Goal: Navigation & Orientation: Find specific page/section

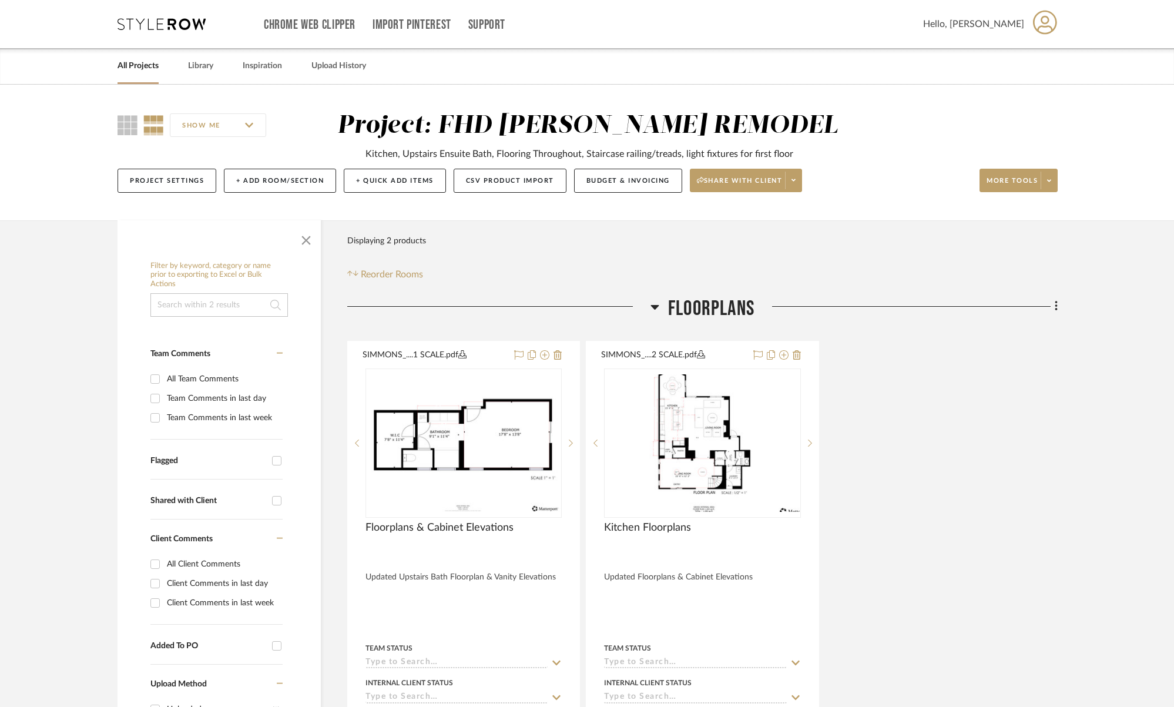
click at [166, 21] on div at bounding box center [587, 353] width 1174 height 707
click at [157, 28] on icon at bounding box center [161, 24] width 88 height 12
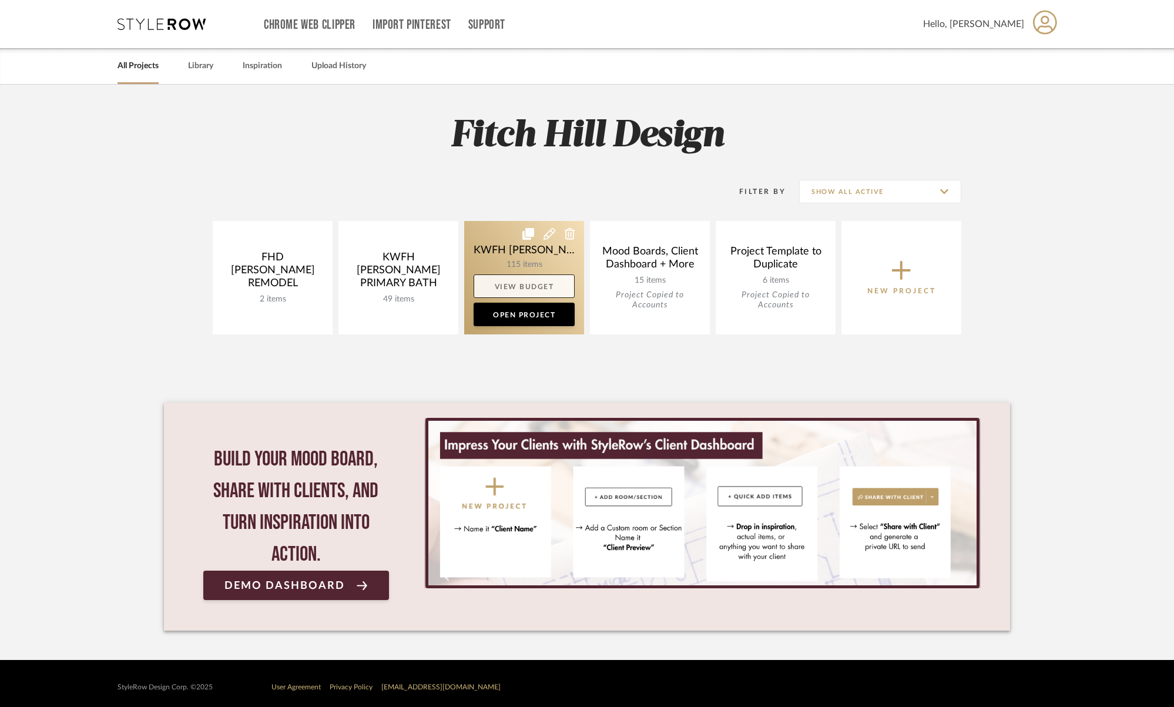
click at [515, 286] on link "View Budget" at bounding box center [523, 285] width 101 height 23
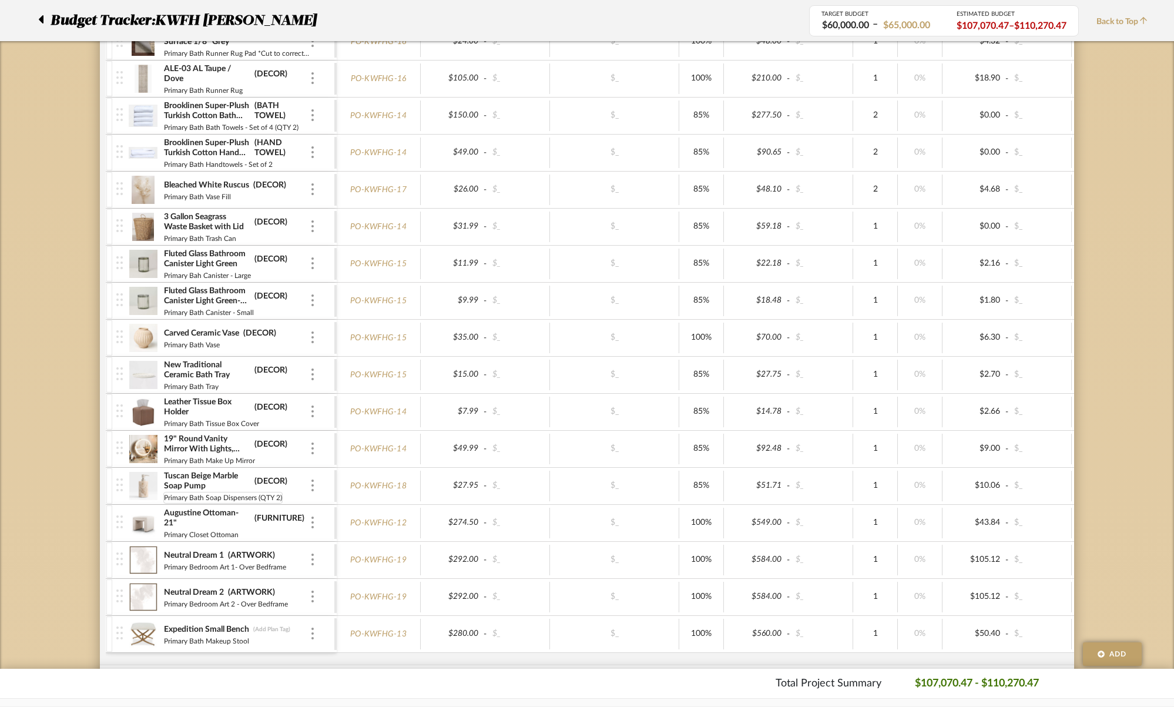
scroll to position [1246, 0]
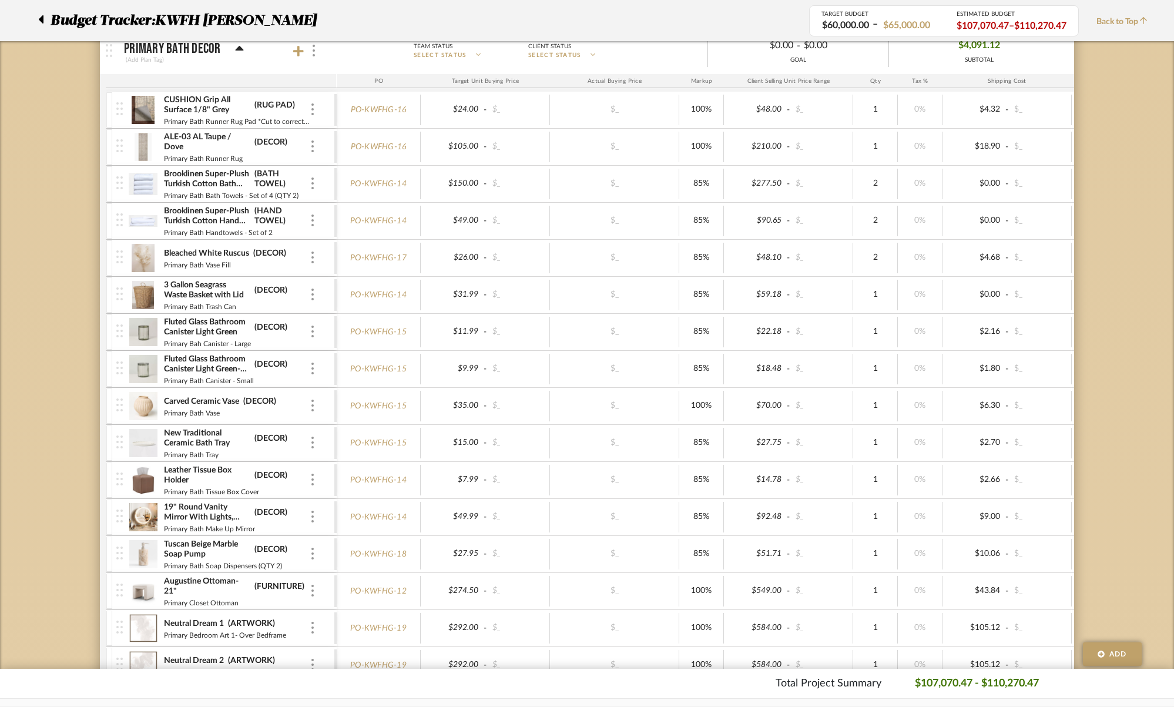
click at [41, 20] on icon at bounding box center [41, 19] width 5 height 8
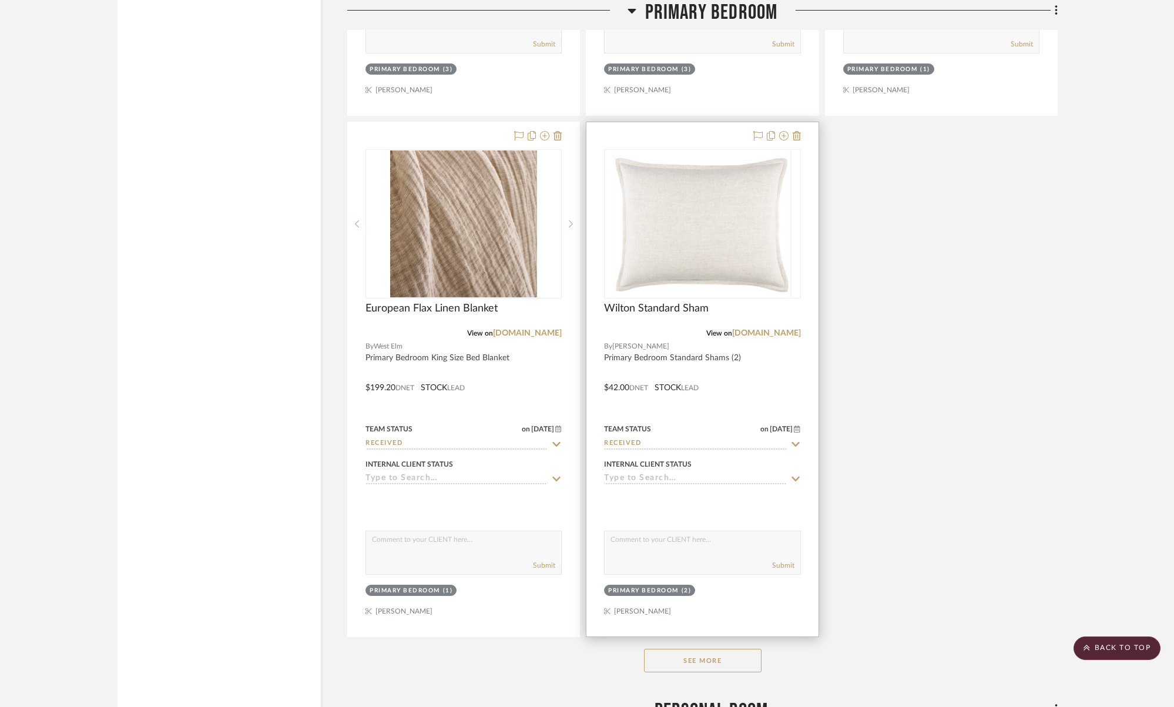
scroll to position [5244, 0]
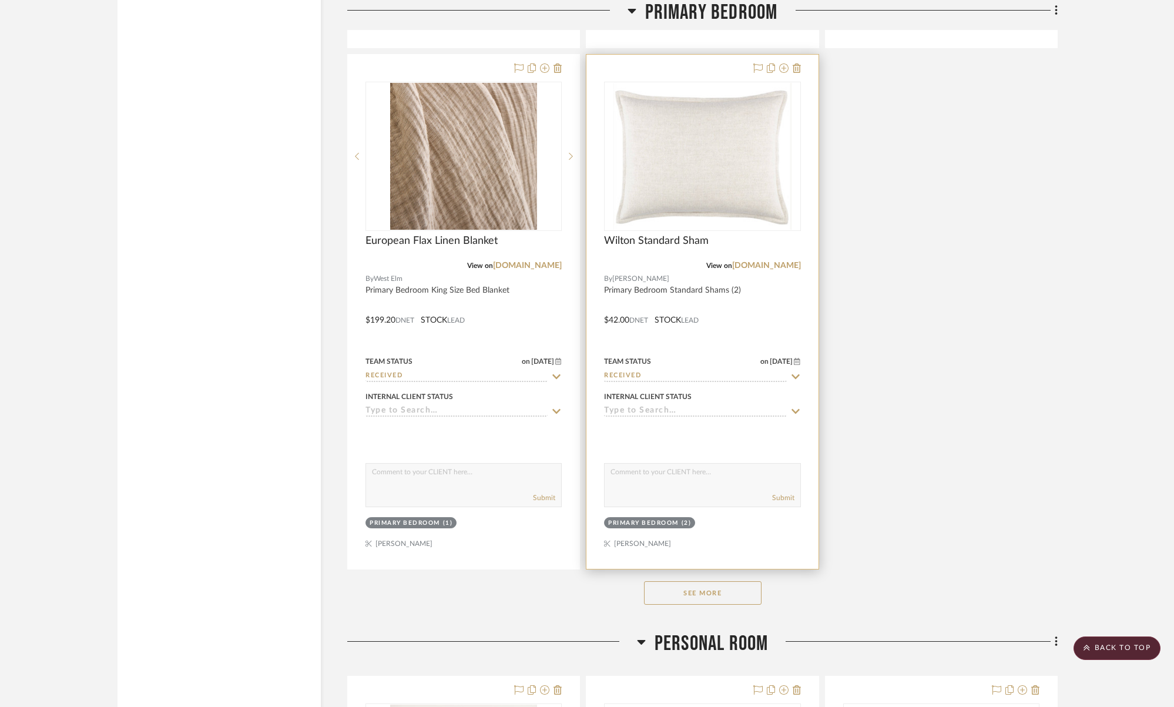
drag, startPoint x: 709, startPoint y: 586, endPoint x: 806, endPoint y: 554, distance: 102.2
click at [709, 586] on button "See More" at bounding box center [702, 592] width 117 height 23
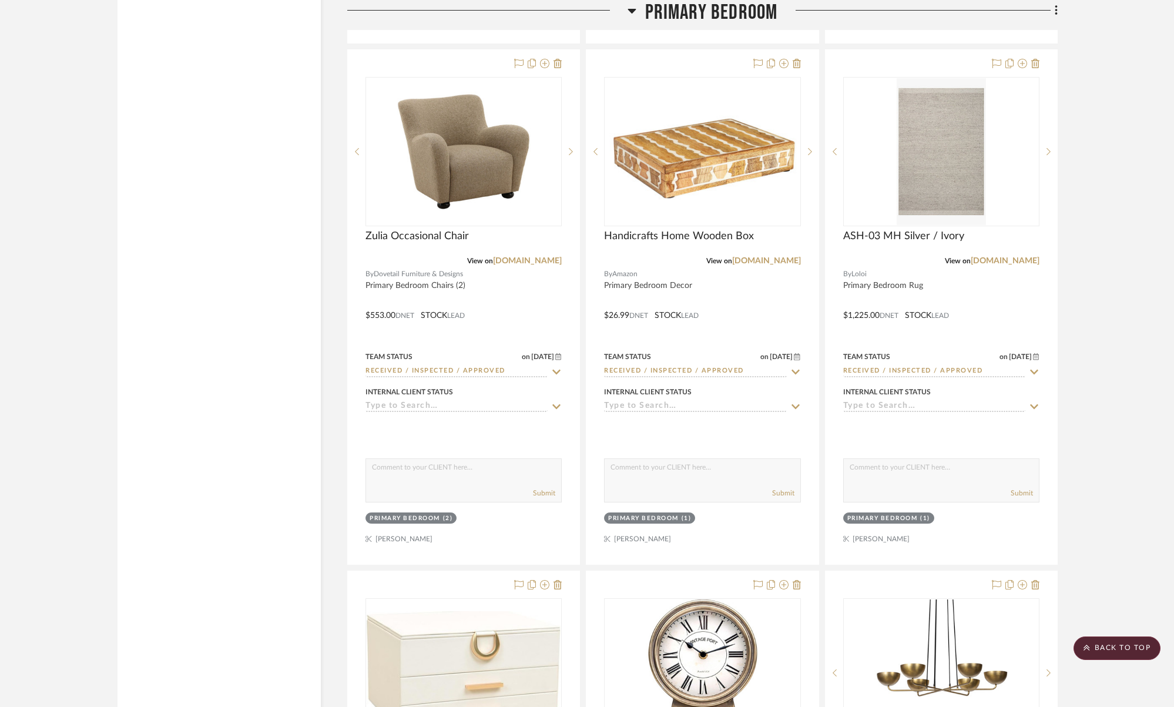
scroll to position [9225, 0]
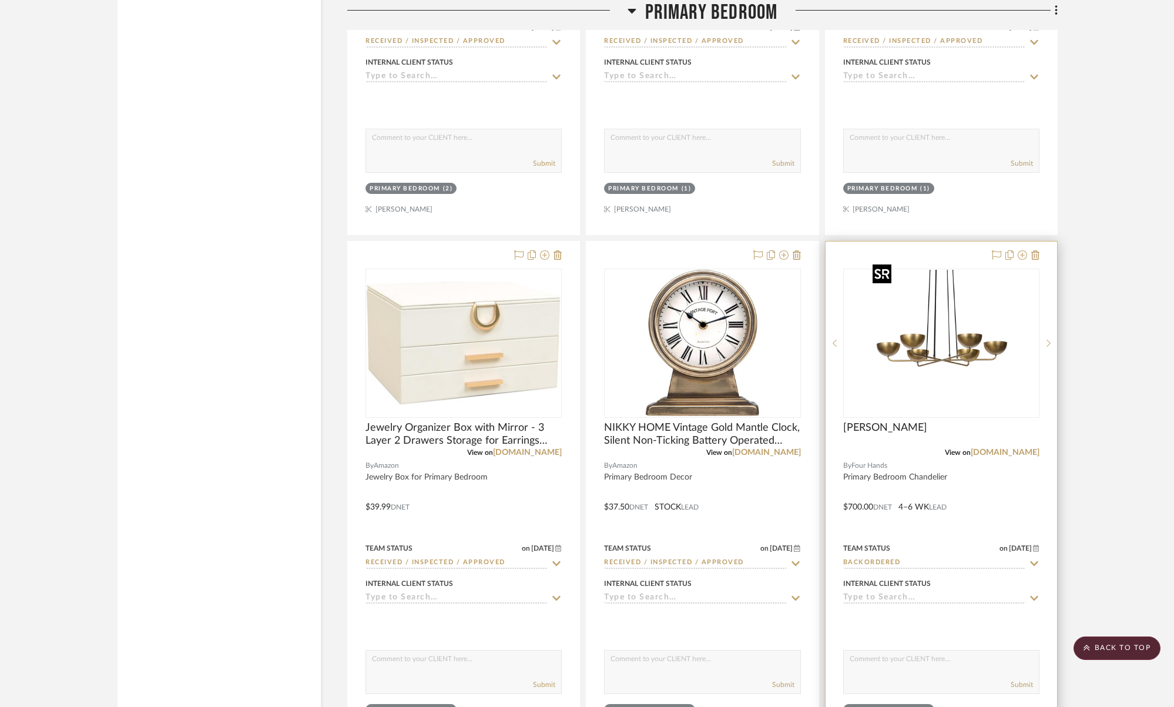
click at [981, 334] on img "0" at bounding box center [941, 343] width 147 height 147
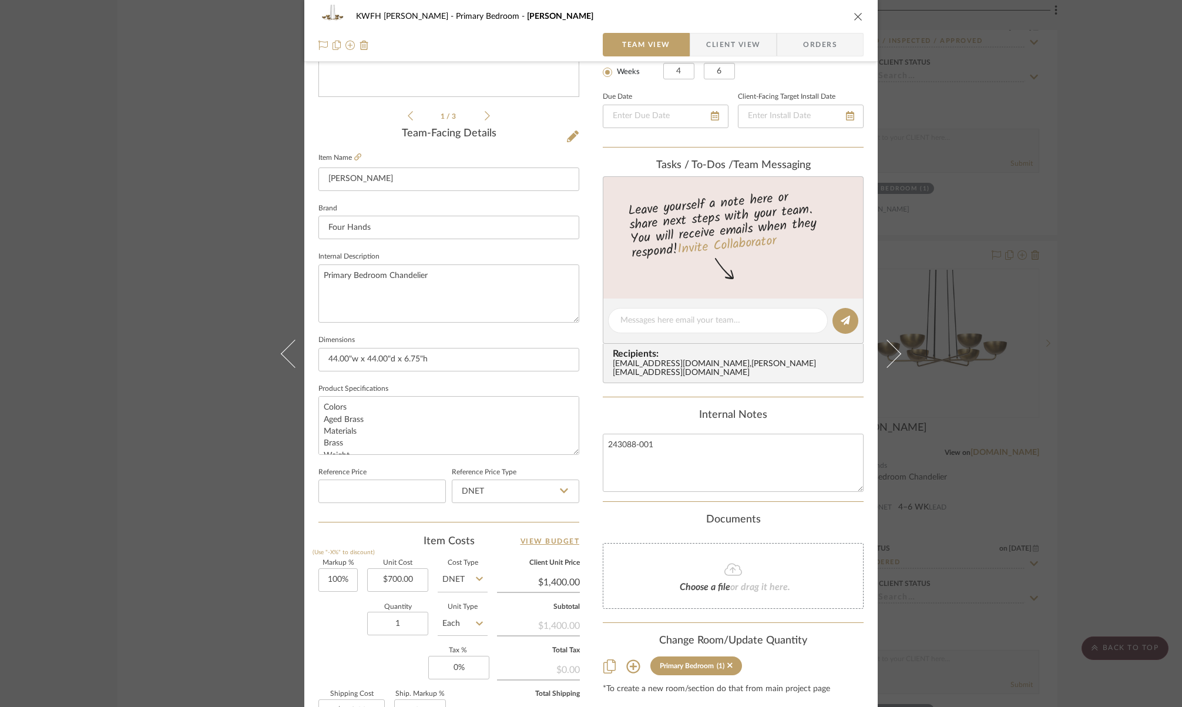
scroll to position [385, 0]
